Goal: Transaction & Acquisition: Purchase product/service

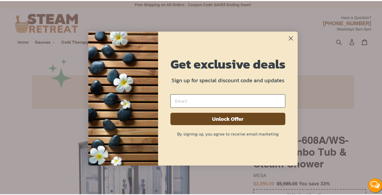
click at [290, 38] on icon "Close dialog" at bounding box center [291, 38] width 4 height 4
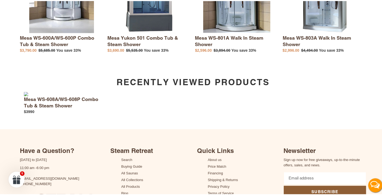
scroll to position [1037, 0]
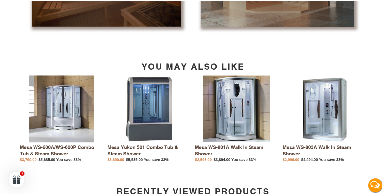
click at [60, 123] on link "Mesa WS-600A/WS-600P Combo Tub & Steam Shower" at bounding box center [61, 117] width 83 height 87
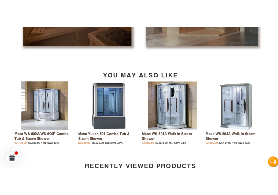
scroll to position [1094, 0]
